Goal: Information Seeking & Learning: Learn about a topic

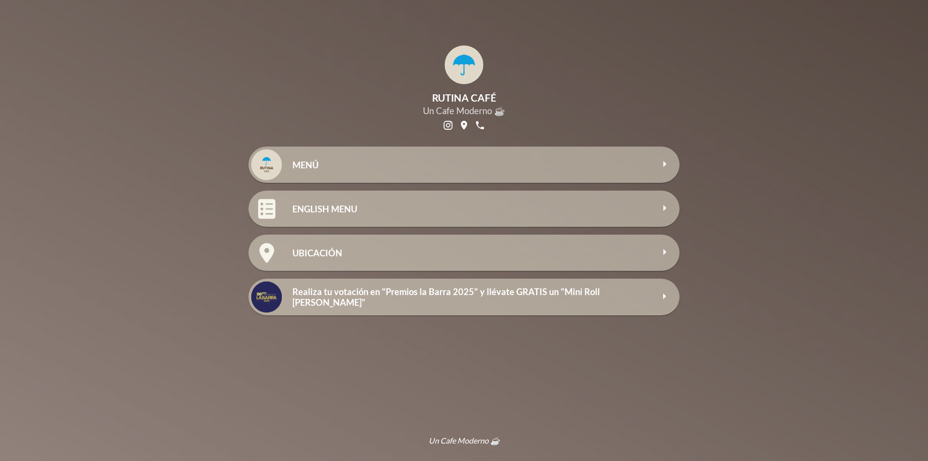
click at [346, 176] on div "MENÚ" at bounding box center [482, 164] width 395 height 36
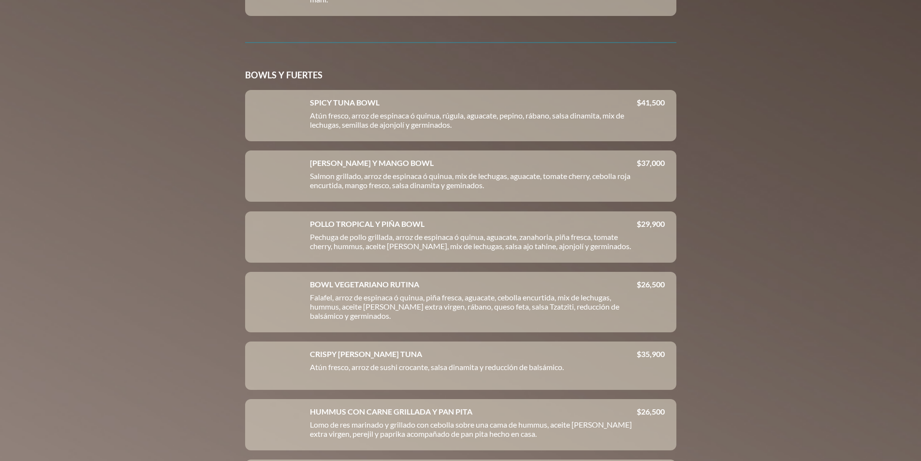
scroll to position [1595, 0]
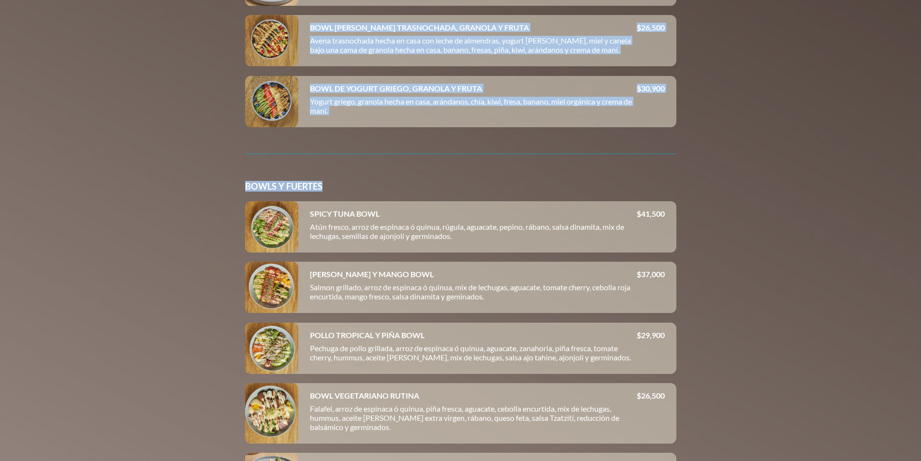
drag, startPoint x: 340, startPoint y: 191, endPoint x: 226, endPoint y: 191, distance: 114.1
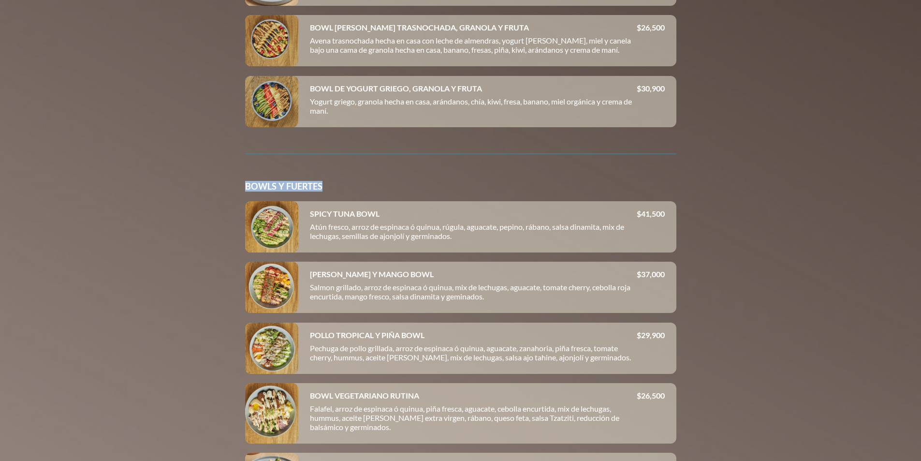
drag, startPoint x: 324, startPoint y: 198, endPoint x: 242, endPoint y: 199, distance: 82.2
copy h3 "BOWLS Y FUERTES"
click at [208, 199] on div at bounding box center [460, 230] width 921 height 461
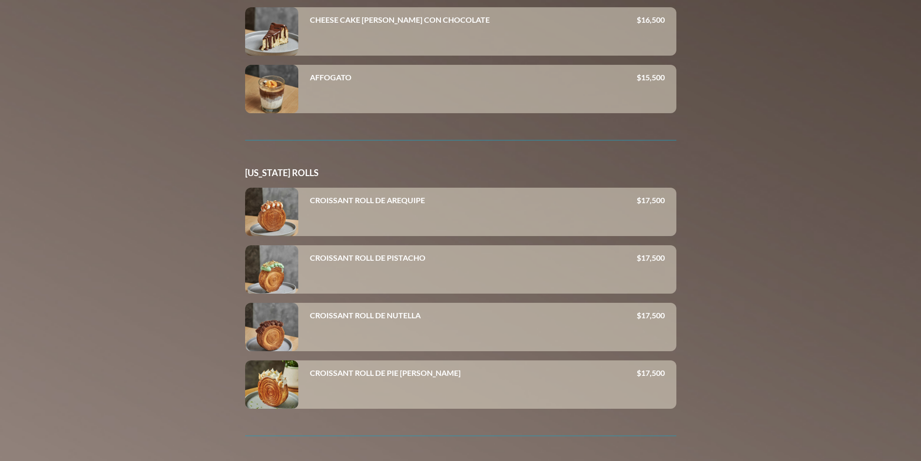
scroll to position [3191, 0]
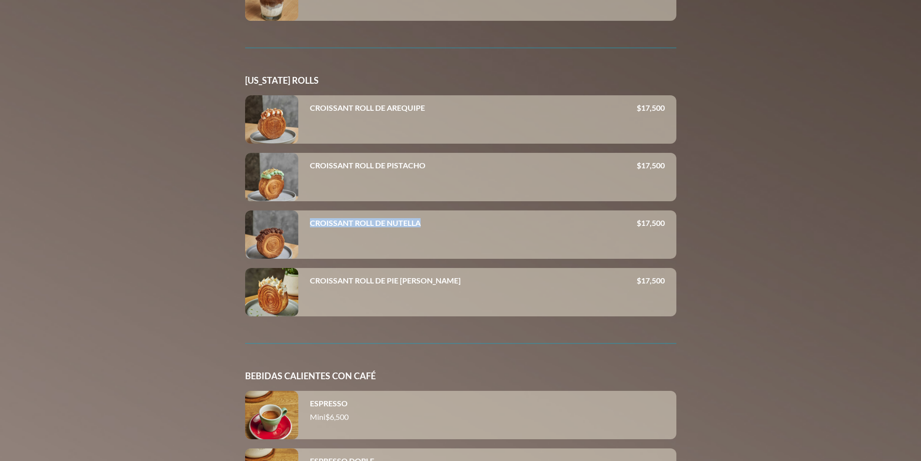
drag, startPoint x: 310, startPoint y: 233, endPoint x: 444, endPoint y: 235, distance: 133.4
click at [444, 227] on div "CROISSANT ROLL DE NUTELLA" at bounding box center [473, 222] width 327 height 9
copy h4 "CROISSANT ROLL DE NUTELLA"
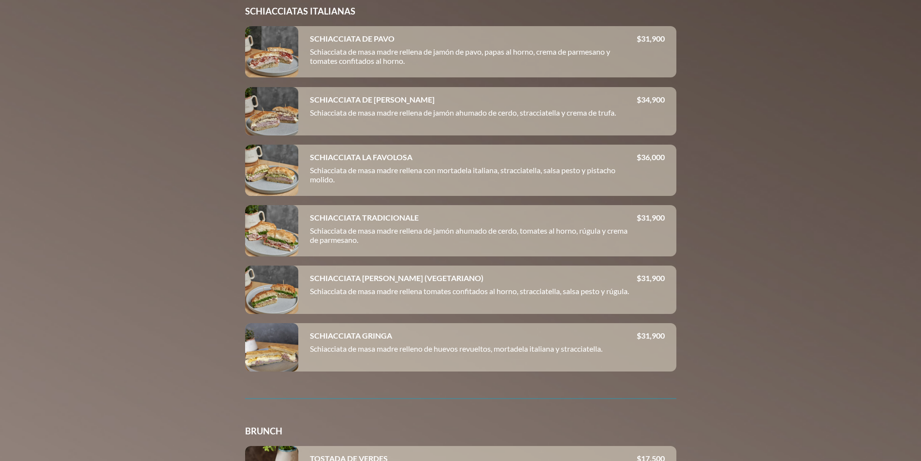
scroll to position [387, 0]
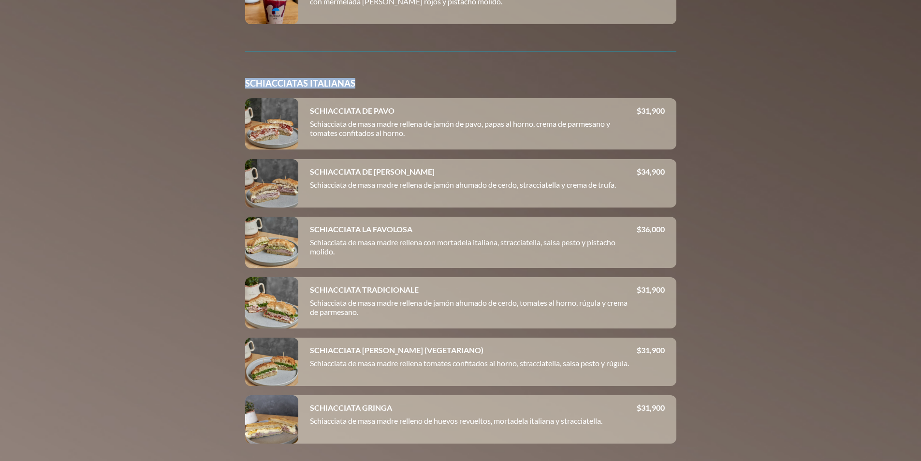
drag, startPoint x: 336, startPoint y: 81, endPoint x: 358, endPoint y: 81, distance: 21.8
copy h3 "SCHIACCIATAS ITALIANAS"
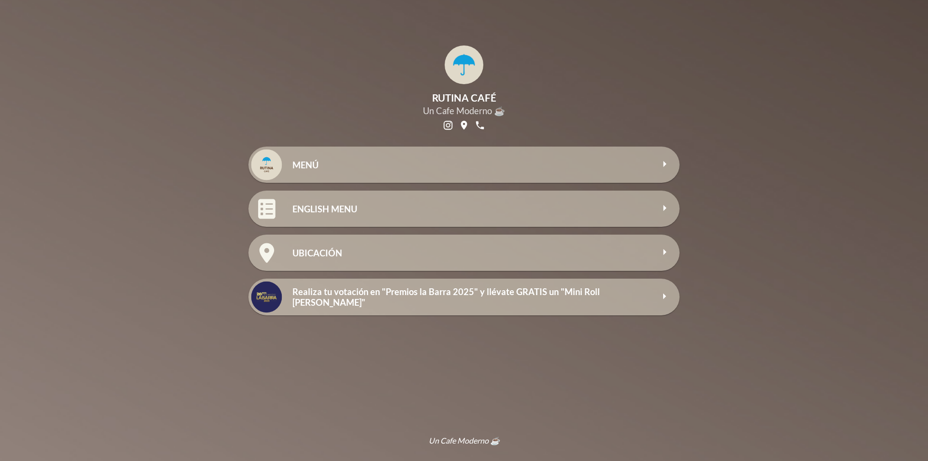
click at [458, 172] on div "MENÚ" at bounding box center [472, 164] width 361 height 21
